Goal: Check status

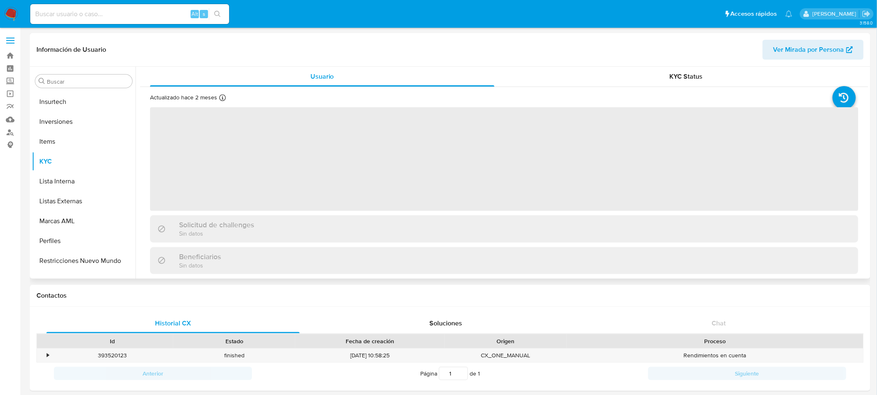
scroll to position [389, 0]
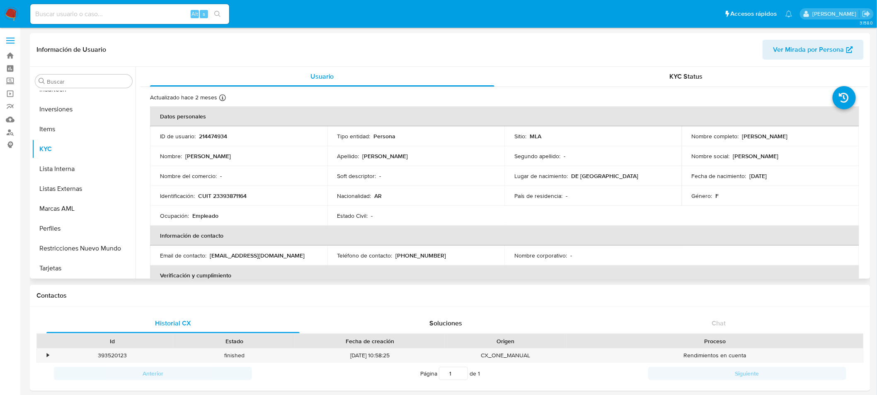
select select "10"
click at [60, 113] on button "Inversiones" at bounding box center [80, 109] width 97 height 20
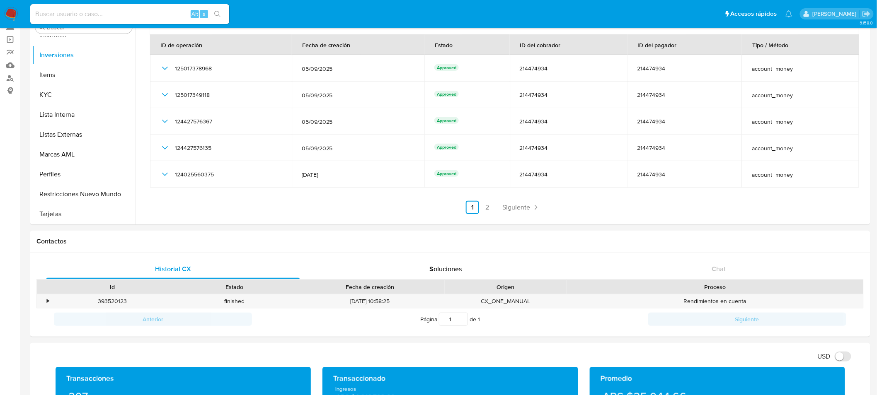
scroll to position [0, 0]
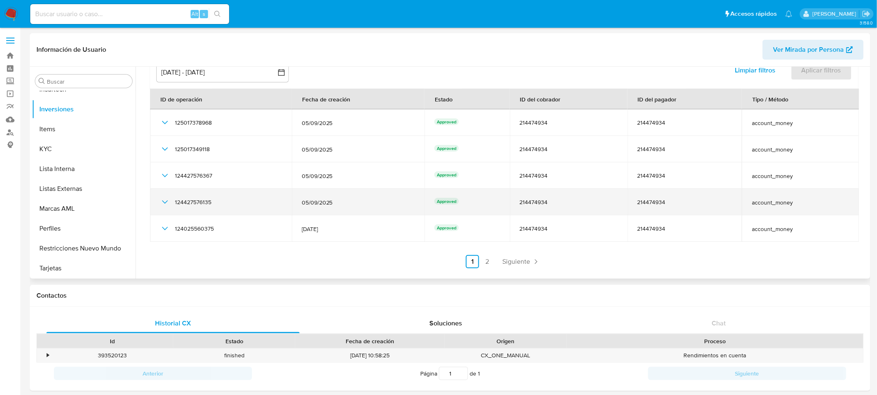
drag, startPoint x: 356, startPoint y: 126, endPoint x: 358, endPoint y: 205, distance: 79.2
click at [358, 205] on tbody "125017378968 [DATE] Approved 214474934 214474934 account_money 125017349118 [DA…" at bounding box center [504, 175] width 709 height 133
click at [358, 205] on span "05/09/2025" at bounding box center [358, 202] width 113 height 7
drag, startPoint x: 610, startPoint y: 131, endPoint x: 603, endPoint y: 191, distance: 59.6
click at [603, 191] on tbody "125017378968 [DATE] Approved 214474934 214474934 account_money 125017349118 [DA…" at bounding box center [504, 175] width 709 height 133
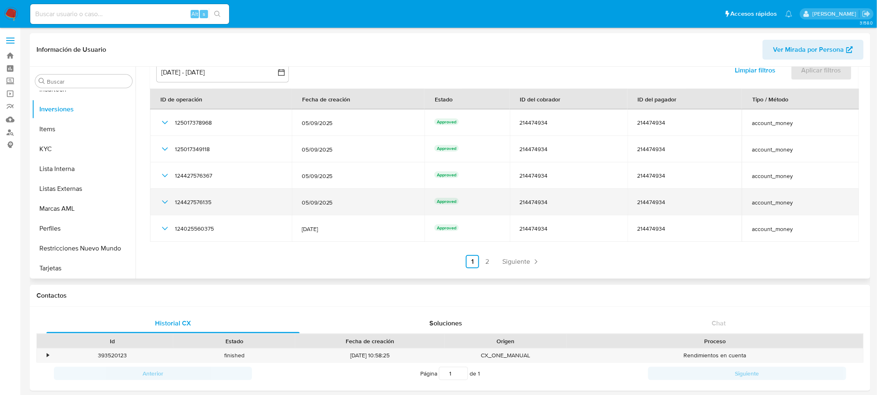
click at [603, 191] on td "214474934" at bounding box center [569, 202] width 118 height 27
drag, startPoint x: 707, startPoint y: 135, endPoint x: 693, endPoint y: 198, distance: 64.5
click at [693, 198] on tbody "125017378968 [DATE] Approved 214474934 214474934 account_money 125017349118 [DA…" at bounding box center [504, 175] width 709 height 133
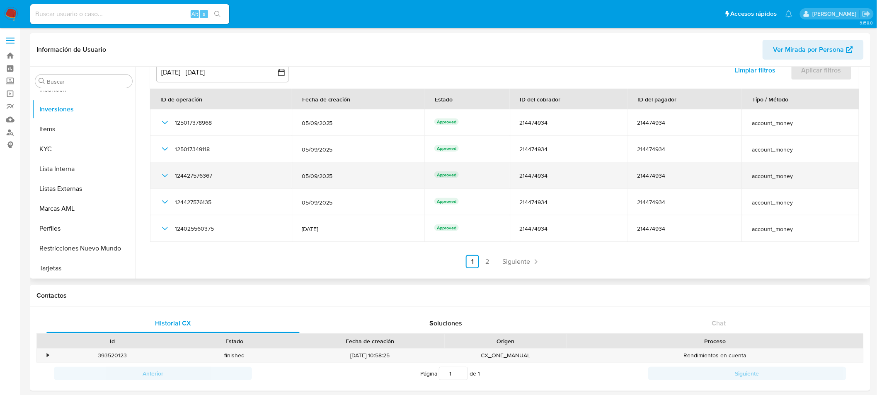
click at [800, 163] on td "account_money" at bounding box center [800, 175] width 117 height 27
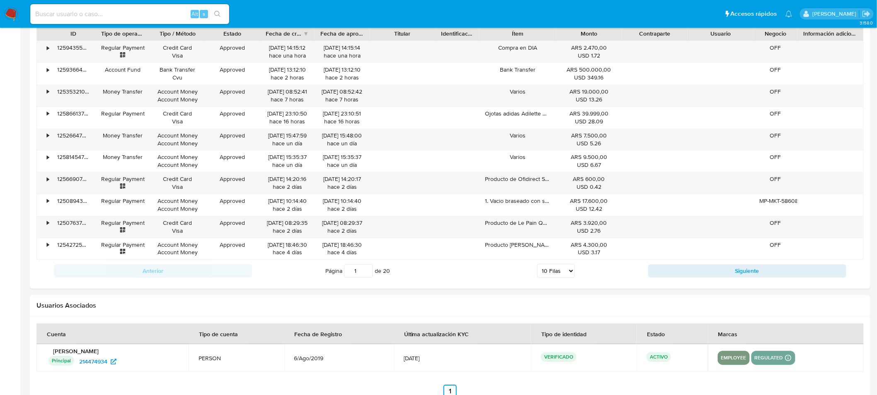
scroll to position [774, 0]
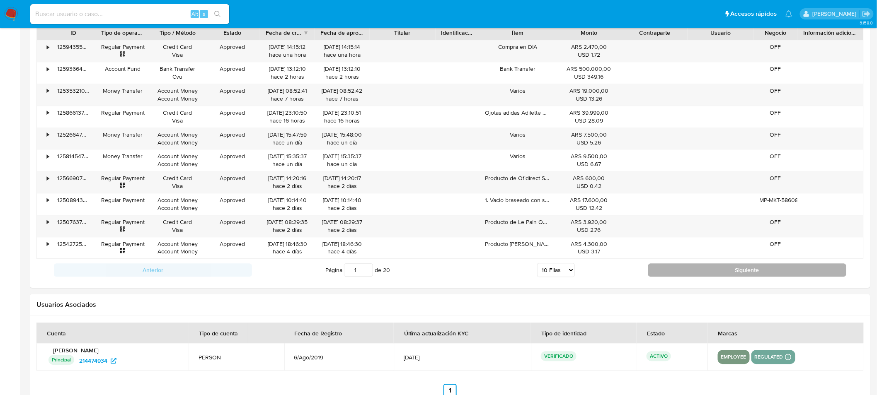
click at [708, 272] on button "Siguiente" at bounding box center [747, 269] width 198 height 13
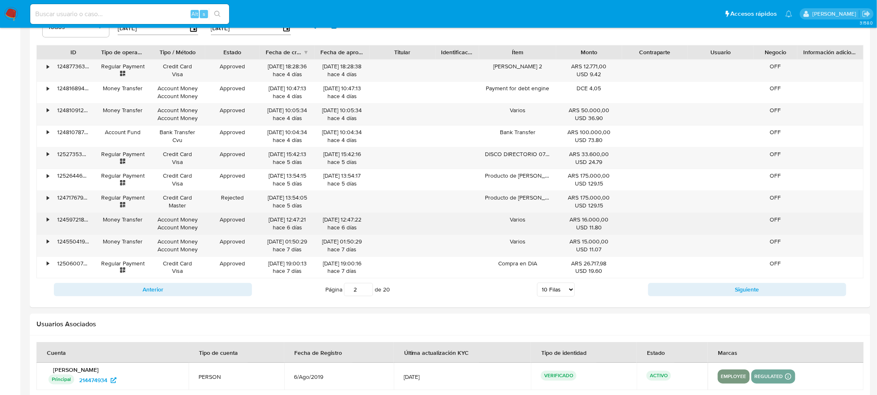
scroll to position [754, 0]
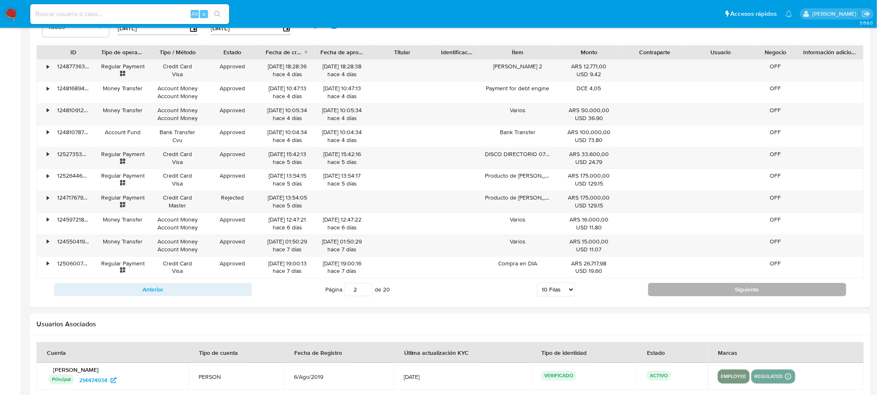
click at [693, 295] on button "Siguiente" at bounding box center [747, 289] width 198 height 13
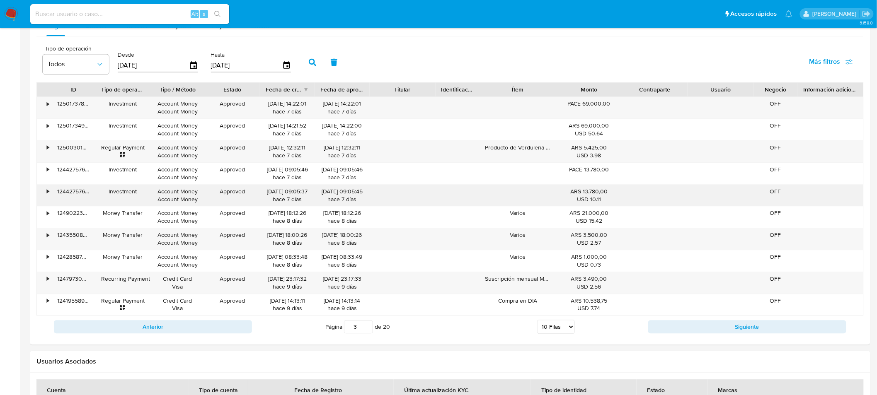
scroll to position [717, 0]
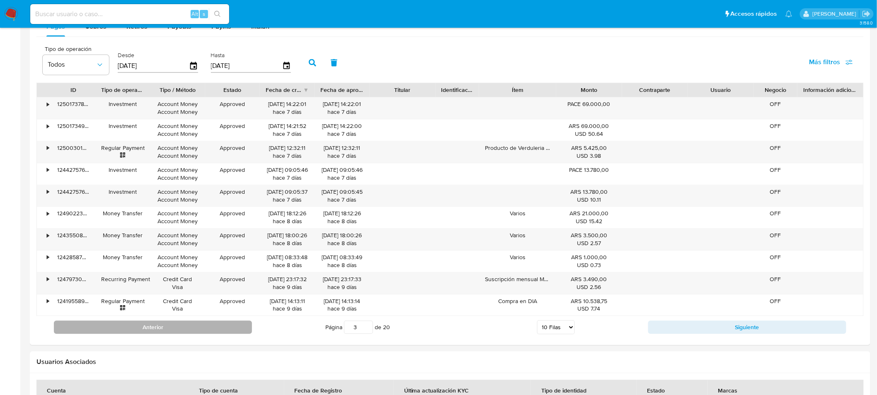
click at [210, 334] on button "Anterior" at bounding box center [153, 327] width 198 height 13
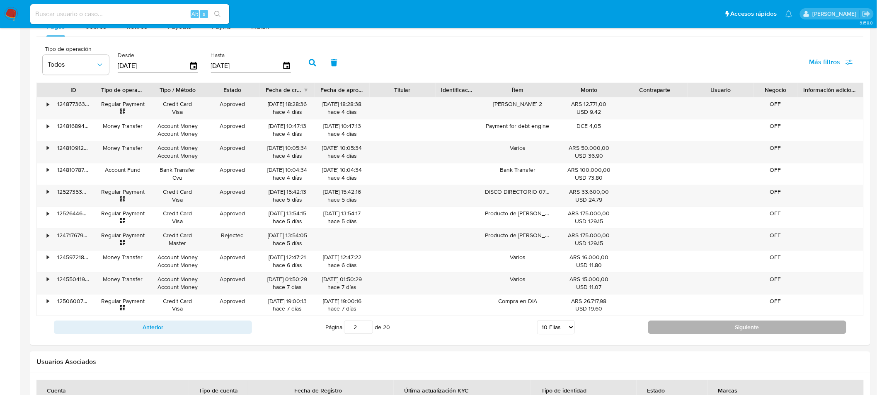
click at [685, 332] on button "Siguiente" at bounding box center [747, 327] width 198 height 13
type input "3"
